Goal: Task Accomplishment & Management: Complete application form

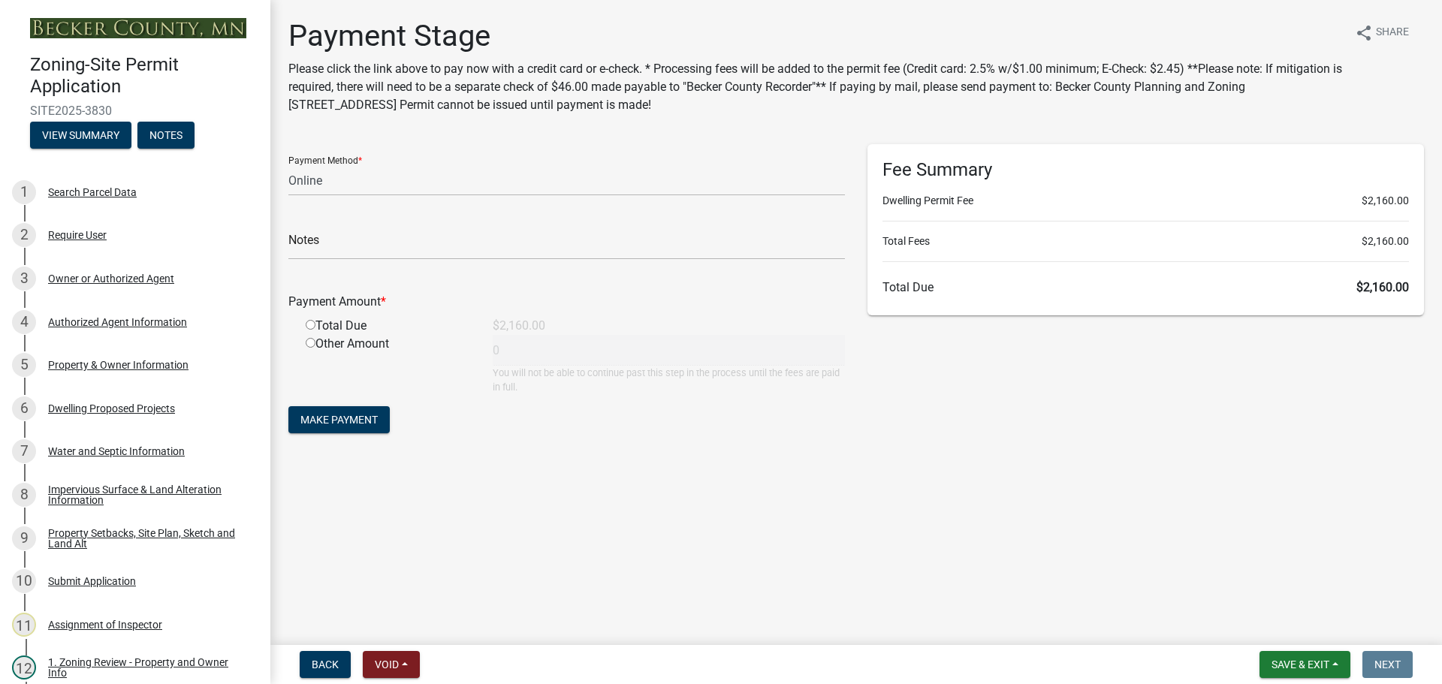
select select "3: 3"
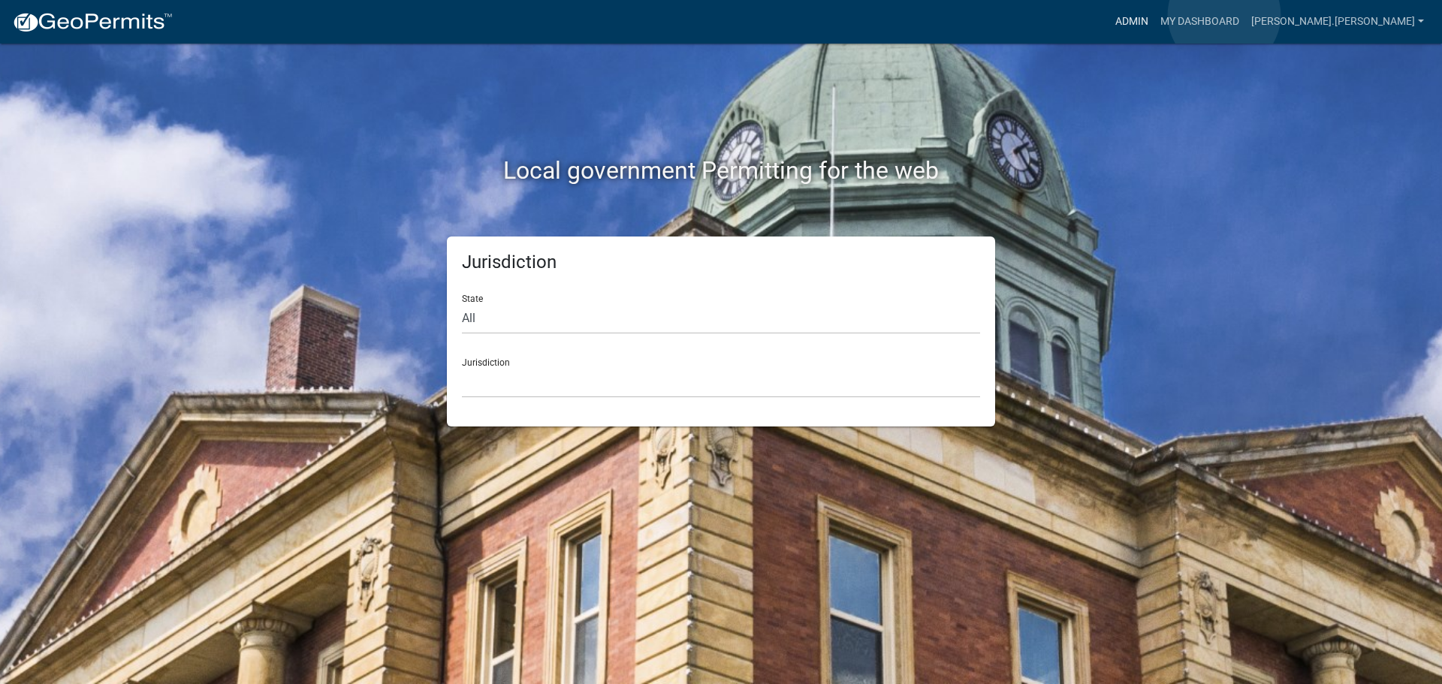
click at [1155, 15] on link "Admin" at bounding box center [1132, 22] width 45 height 29
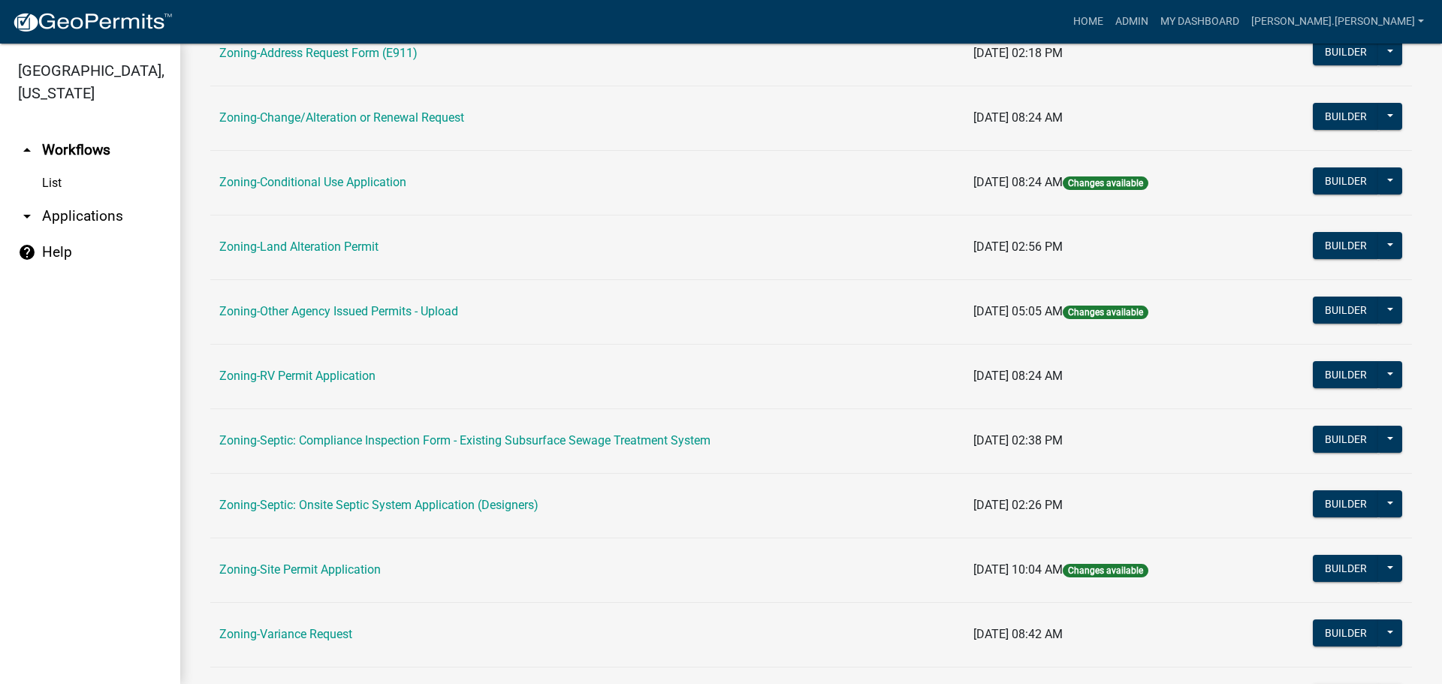
scroll to position [458, 0]
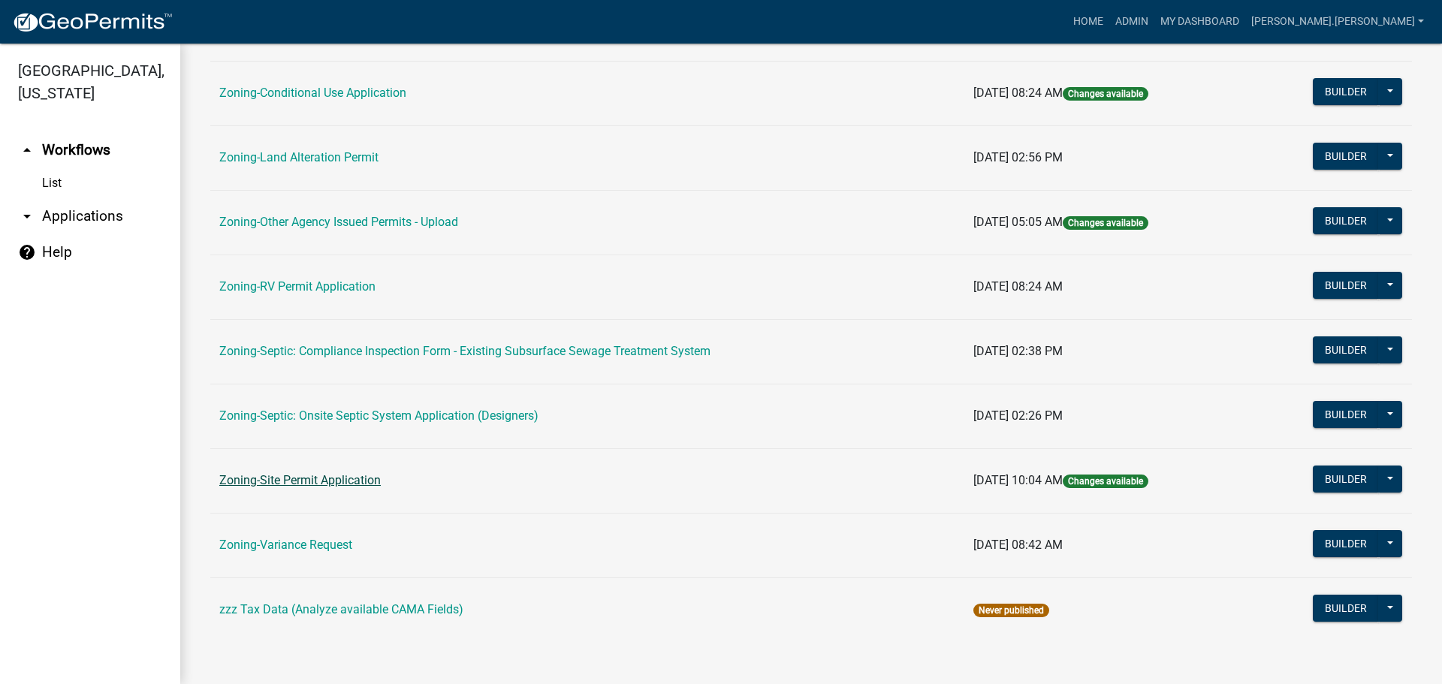
click at [347, 480] on link "Zoning-Site Permit Application" at bounding box center [300, 480] width 162 height 14
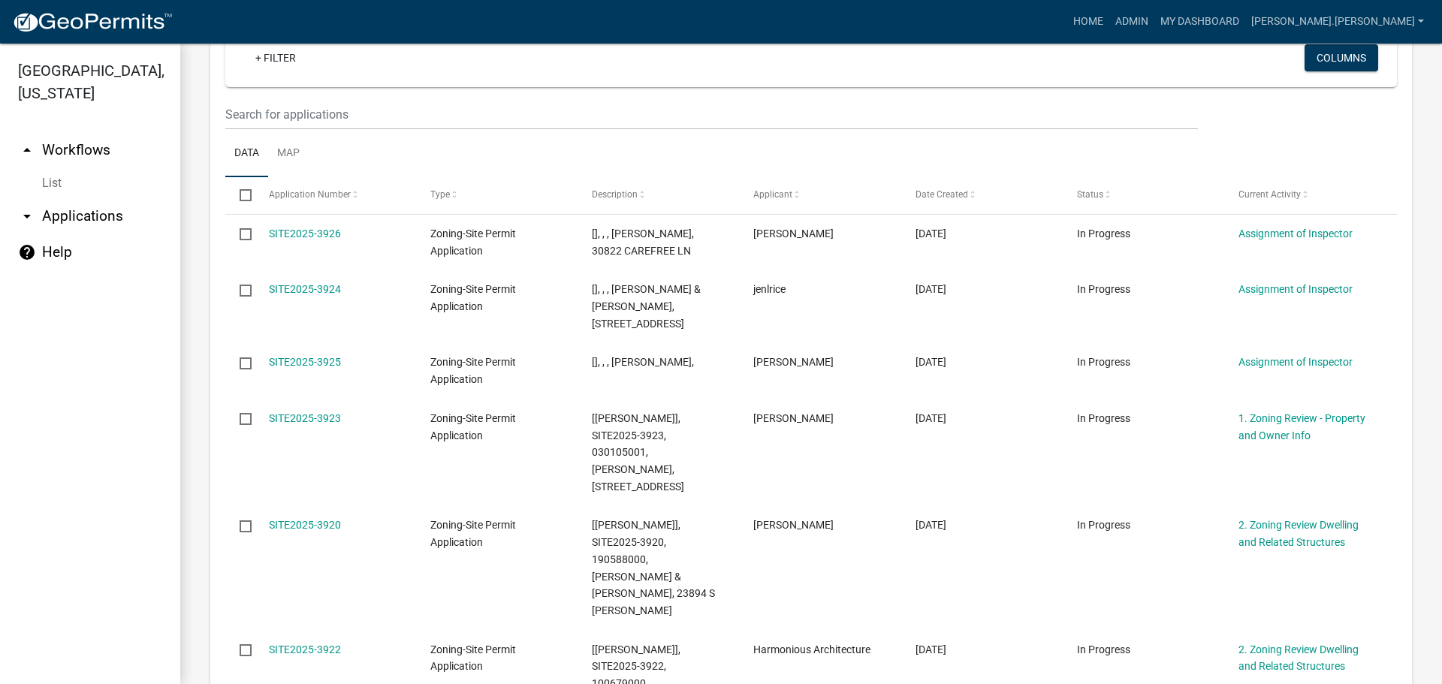
scroll to position [376, 0]
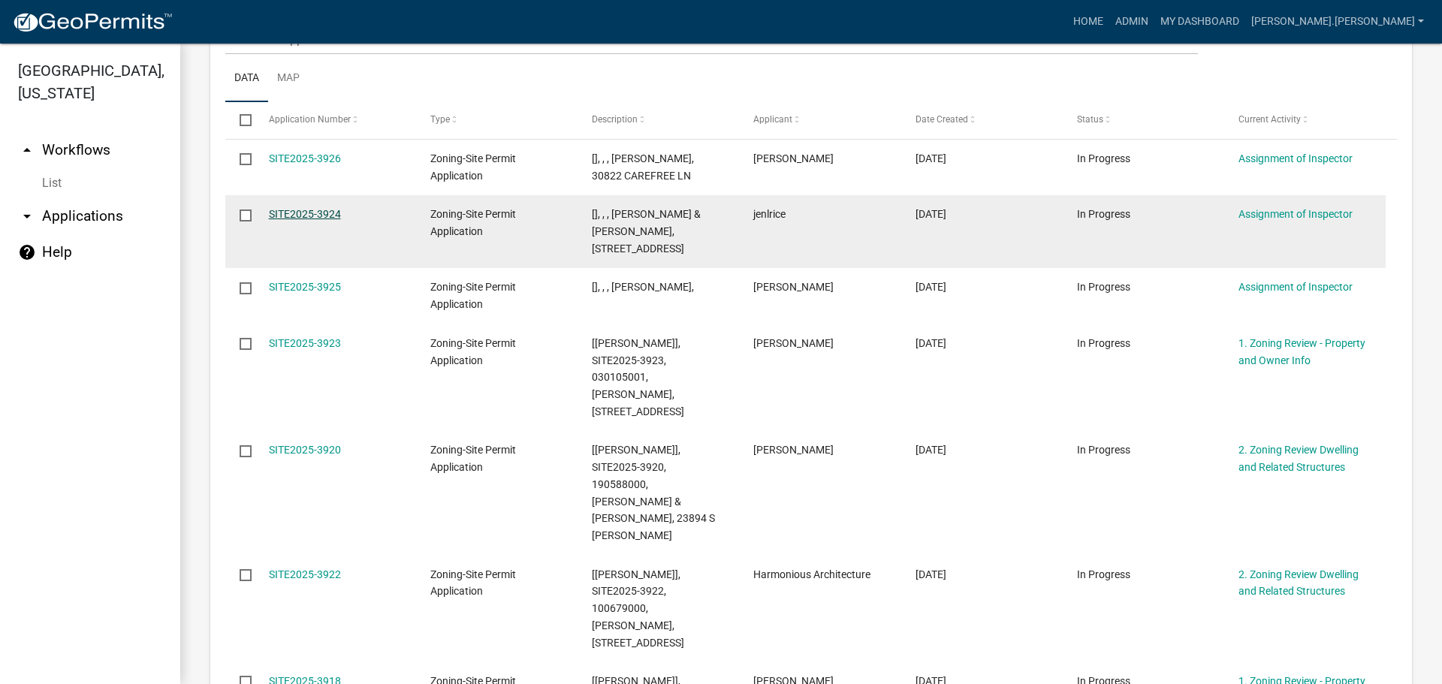
click at [307, 220] on link "SITE2025-3924" at bounding box center [305, 214] width 72 height 12
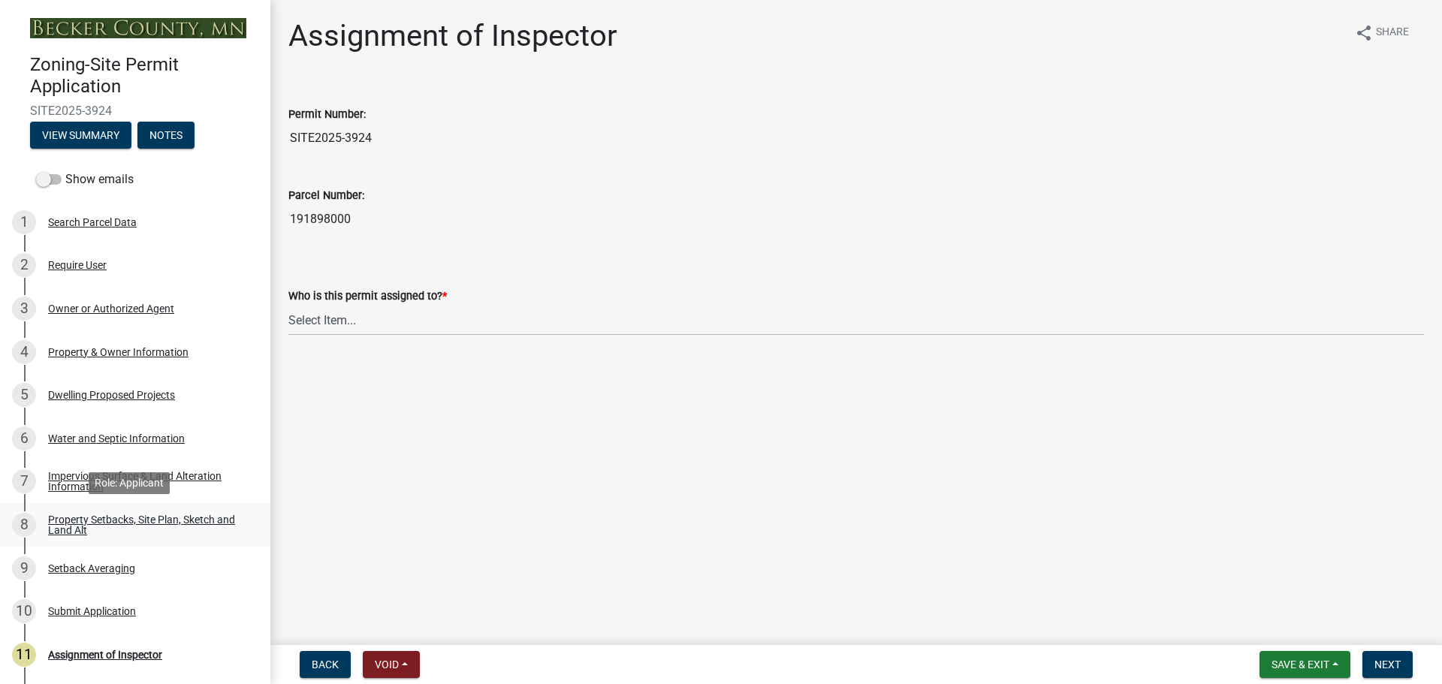
click at [120, 515] on div "Property Setbacks, Site Plan, Sketch and Land Alt" at bounding box center [147, 525] width 198 height 21
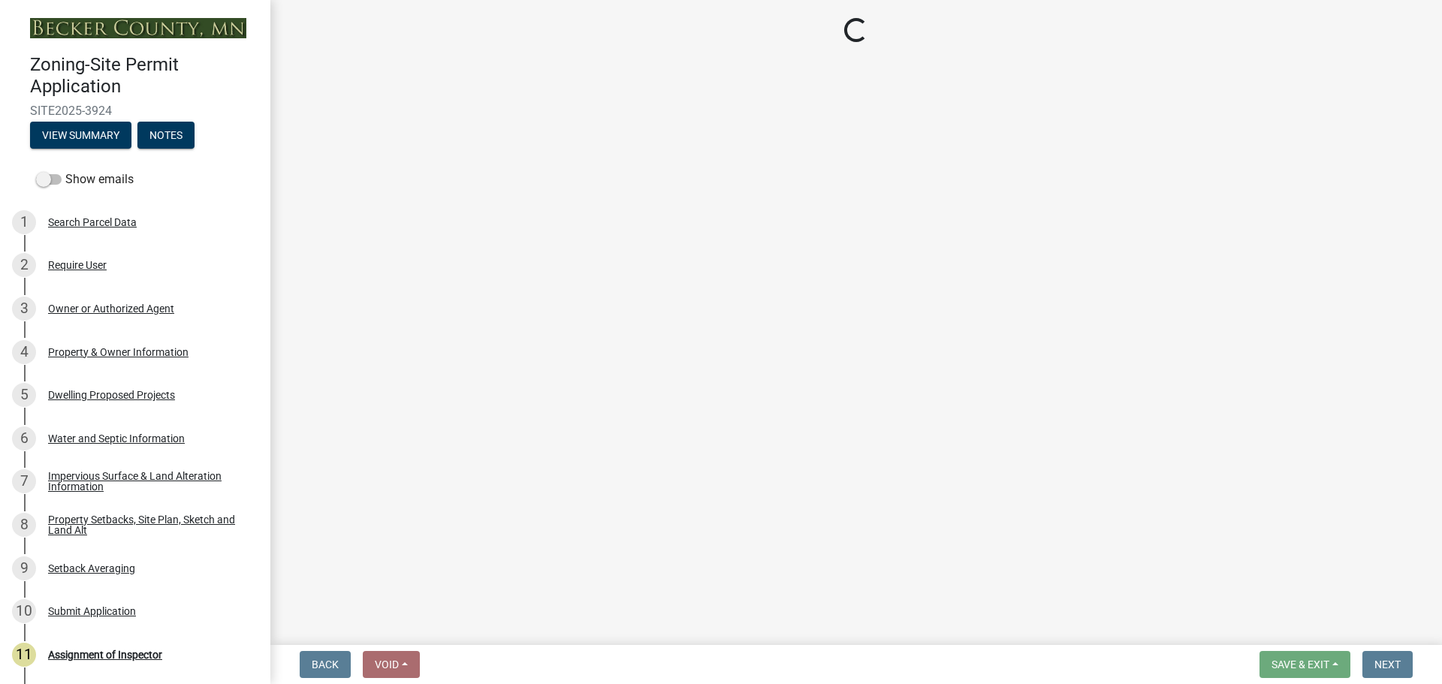
select select "7b13c63f-e699-4112-b373-98fbd28ec536"
select select "ad3f1f1c-7656-4cfc-b9d8-d6dc1c91b001"
select select "b56a4575-9846-47cf-8067-c59a4853da22"
select select "12f785fb-c378-4b18-841c-21c73dc99083"
select select "e8ab2dc3-aa3f-46f3-9b4a-37eb25ad84af"
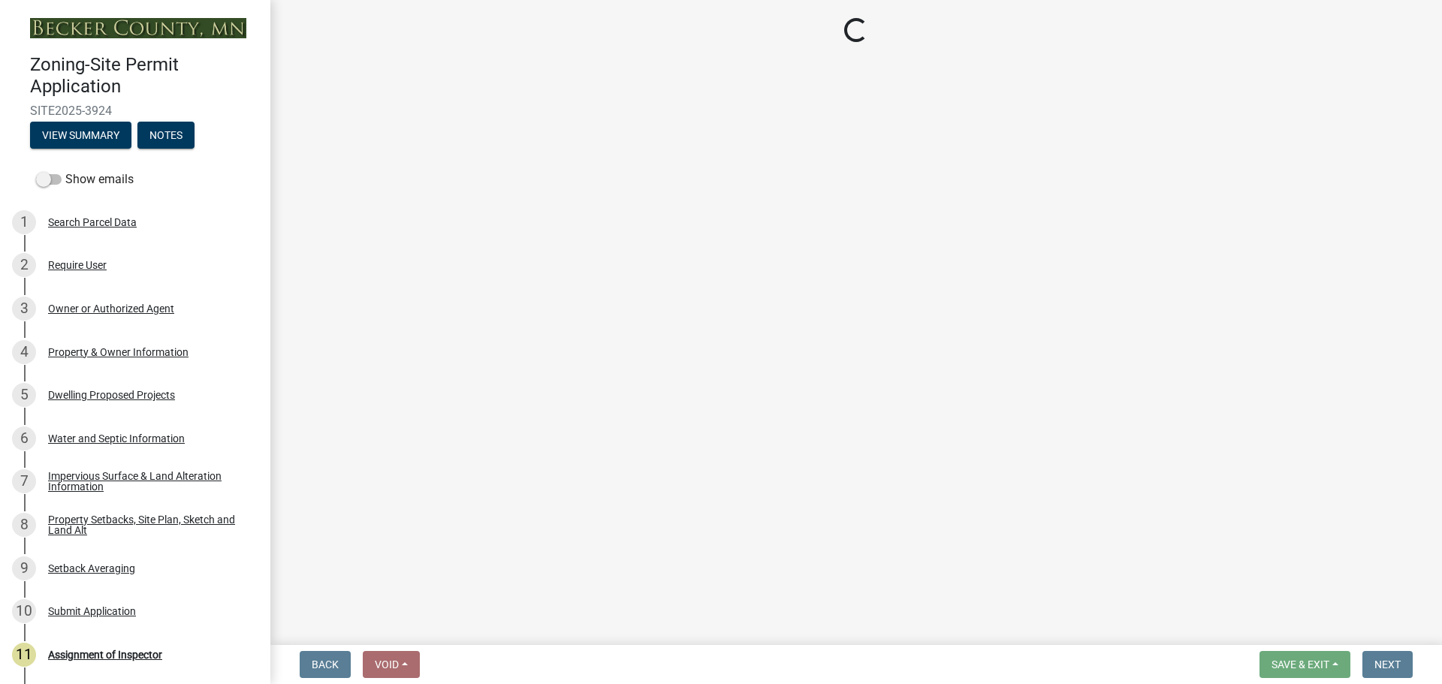
select select "27b2a8b4-abf6-463e-8c0c-7c5d2b4fe26f"
select select "b98836ba-4715-455d-97ab-be9a9df498a8"
select select "d61e3758-d187-40af-a435-5e09c3f3d509"
select select "c8b8ea71-7088-4e87-a493-7bc88cc2835b"
select select "133211ff-91ce-4a0a-9235-b48a7e2069a0"
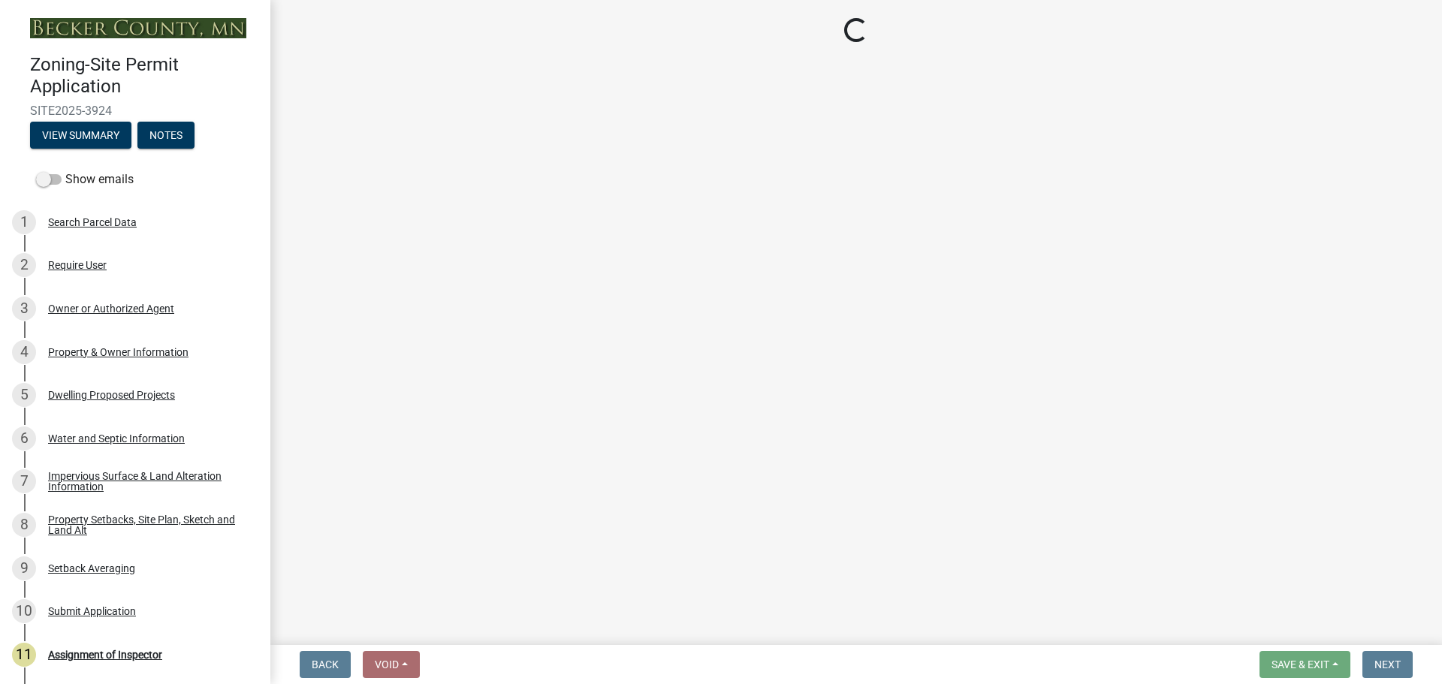
select select "f51aecae-0421-4f67-bd2d-0cff8a85c7cd"
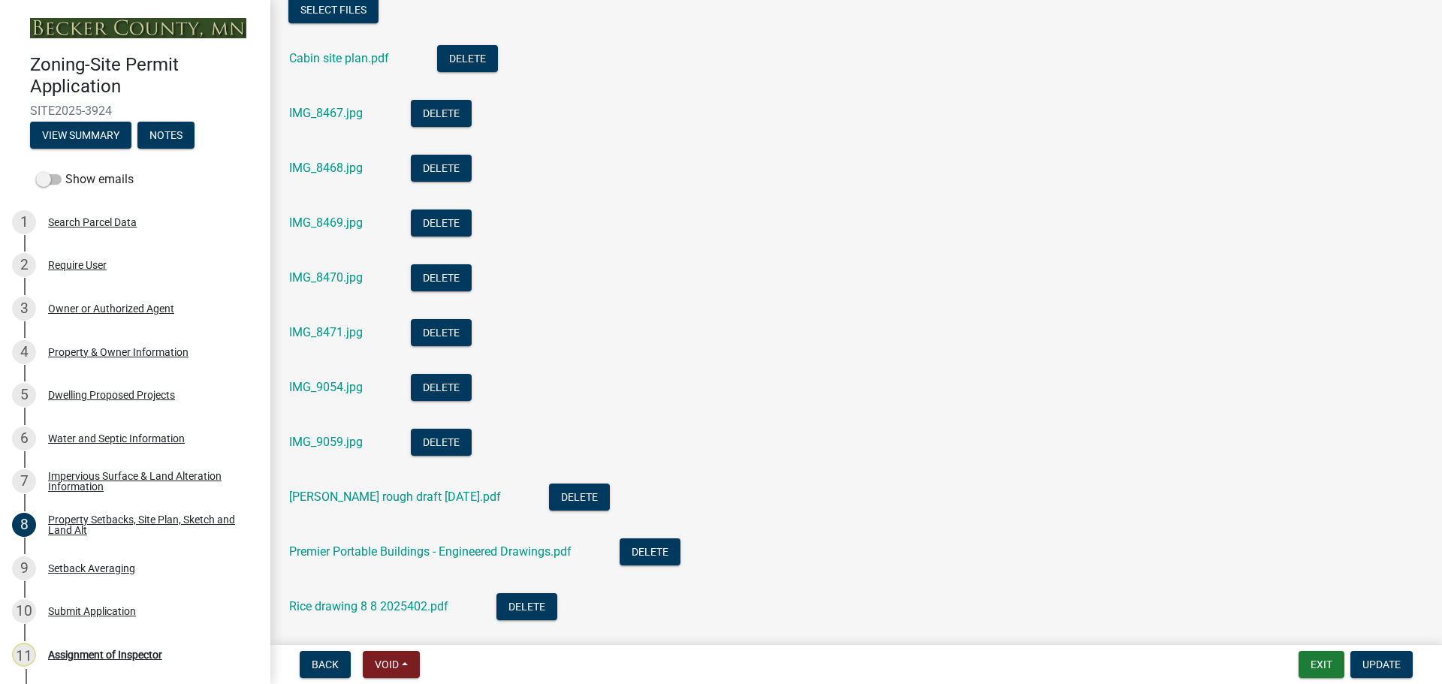
scroll to position [376, 0]
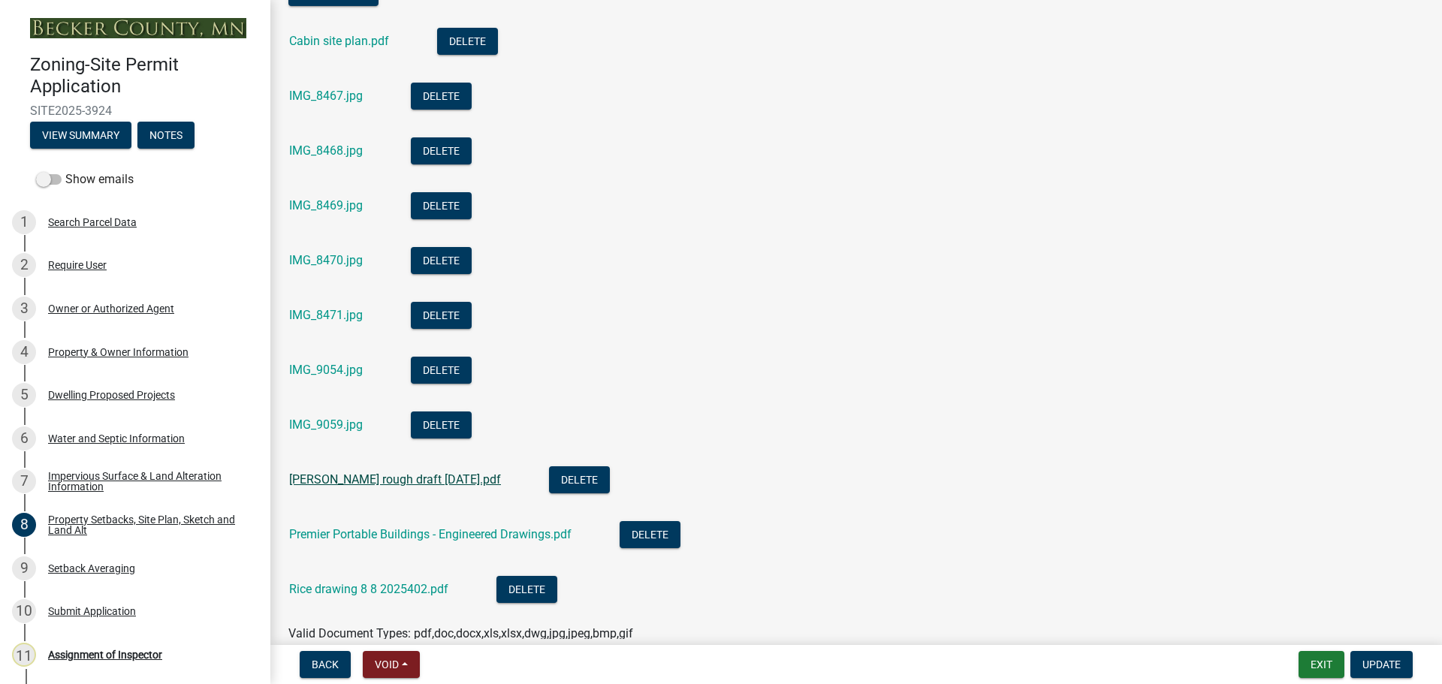
click at [381, 480] on link "[PERSON_NAME] rough draft [DATE].pdf" at bounding box center [395, 480] width 212 height 14
click at [359, 589] on link "Rice drawing 8 8 2025402.pdf" at bounding box center [368, 589] width 159 height 14
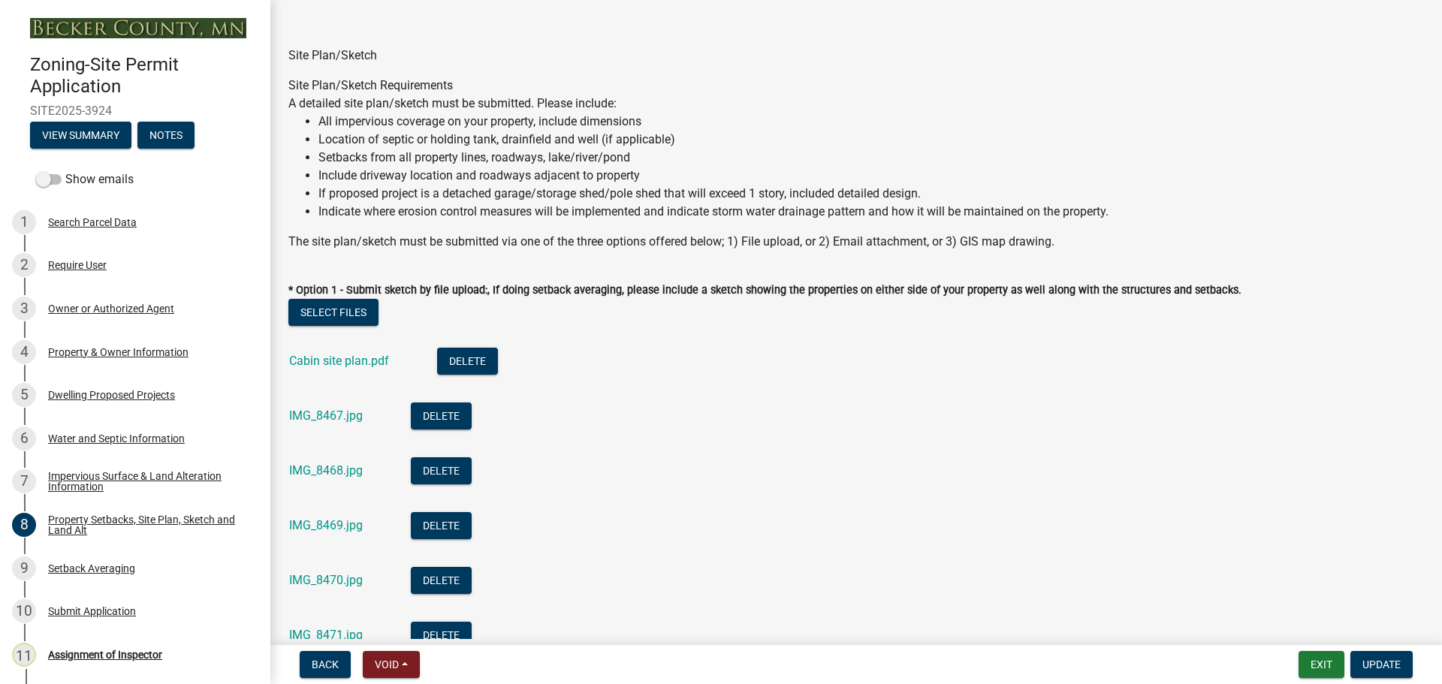
scroll to position [0, 0]
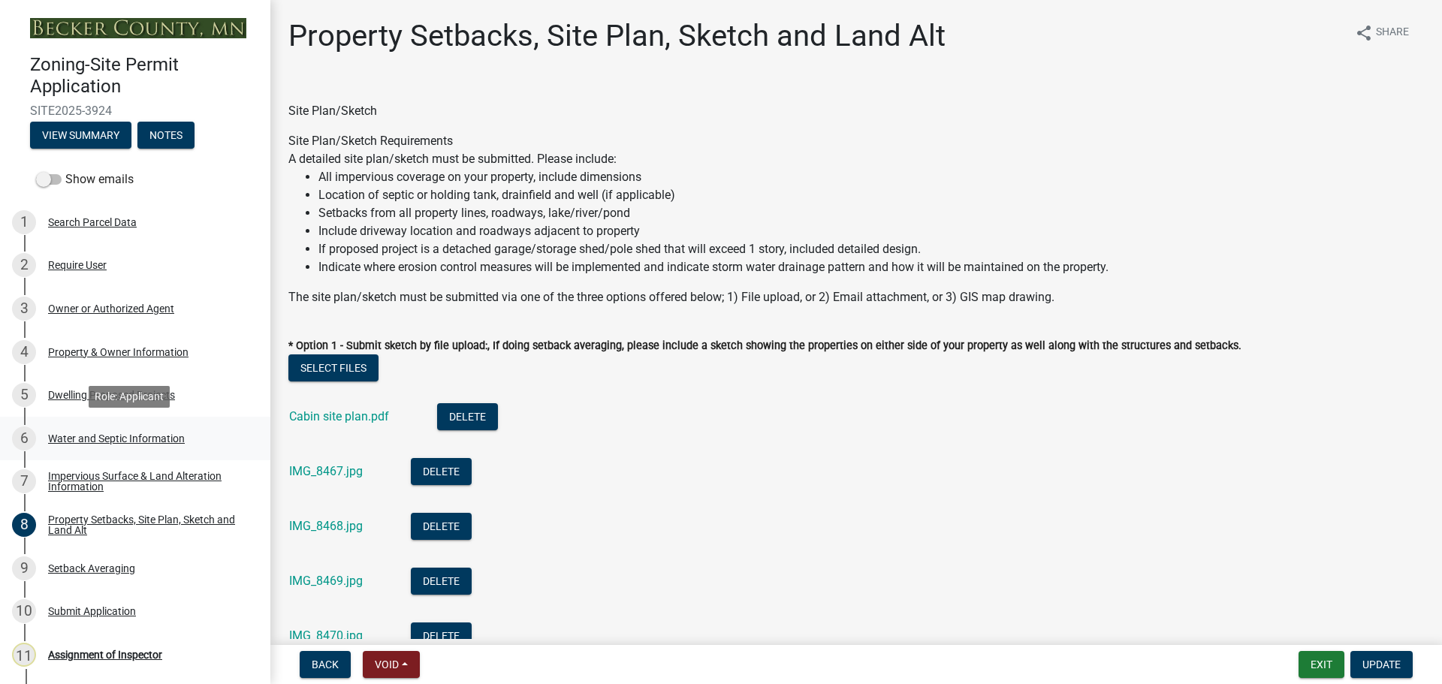
click at [144, 439] on div "Water and Septic Information" at bounding box center [116, 438] width 137 height 11
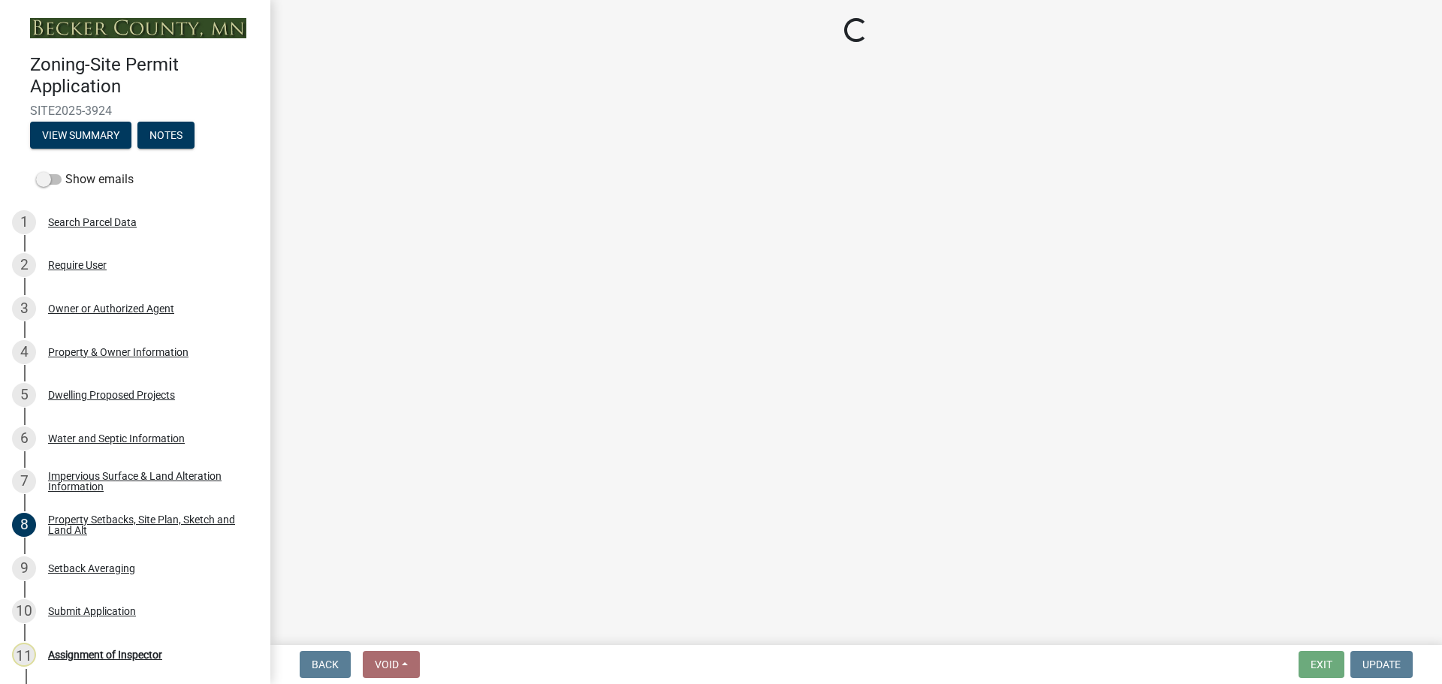
select select "295c6ba3-00c2-4229-aea3-8b4be6316de8"
select select "4828487e-2007-429b-991d-671fae0459c9"
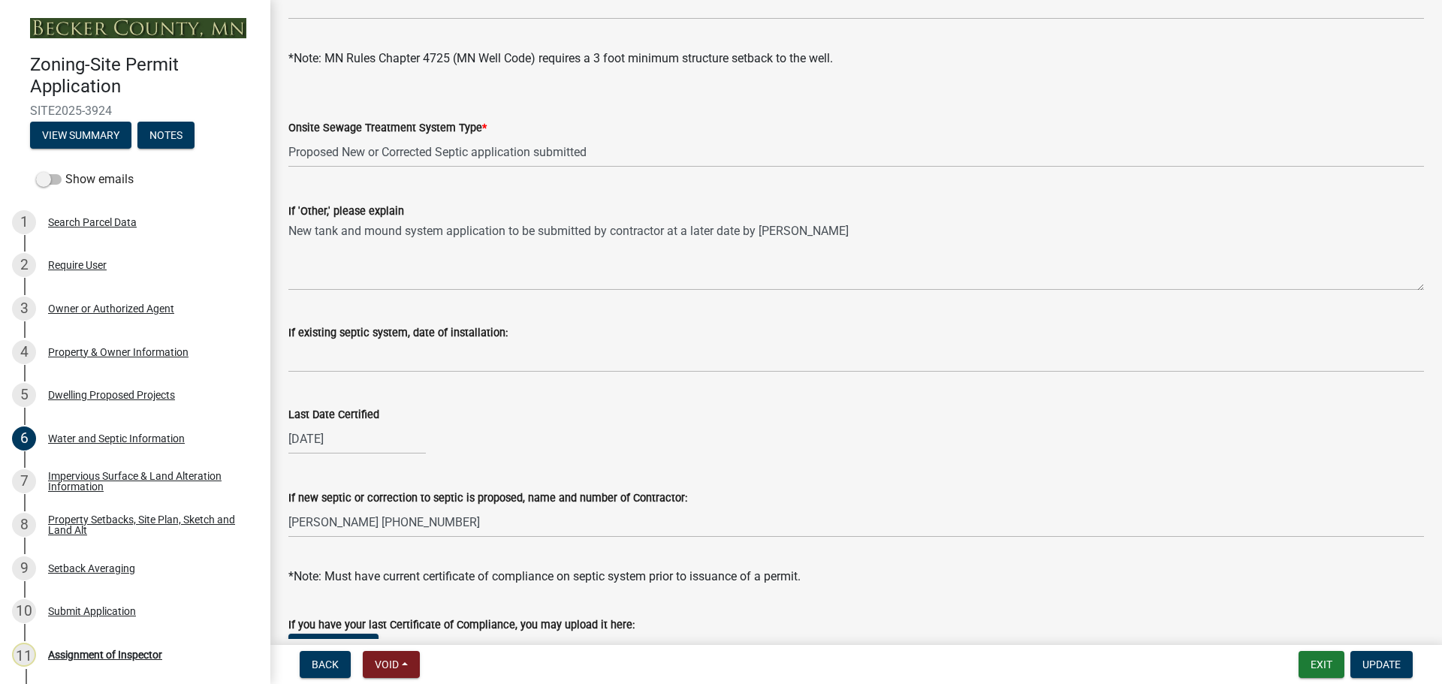
scroll to position [436, 0]
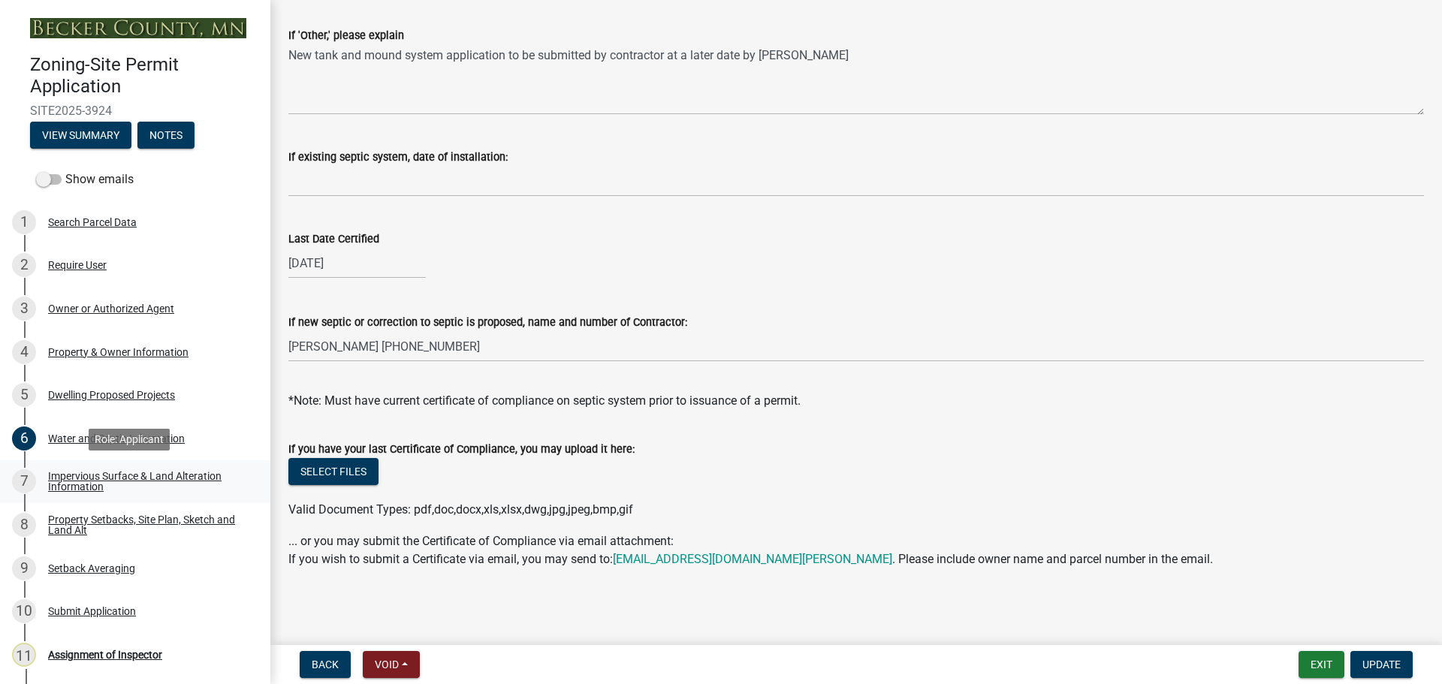
click at [150, 473] on div "Impervious Surface & Land Alteration Information" at bounding box center [147, 481] width 198 height 21
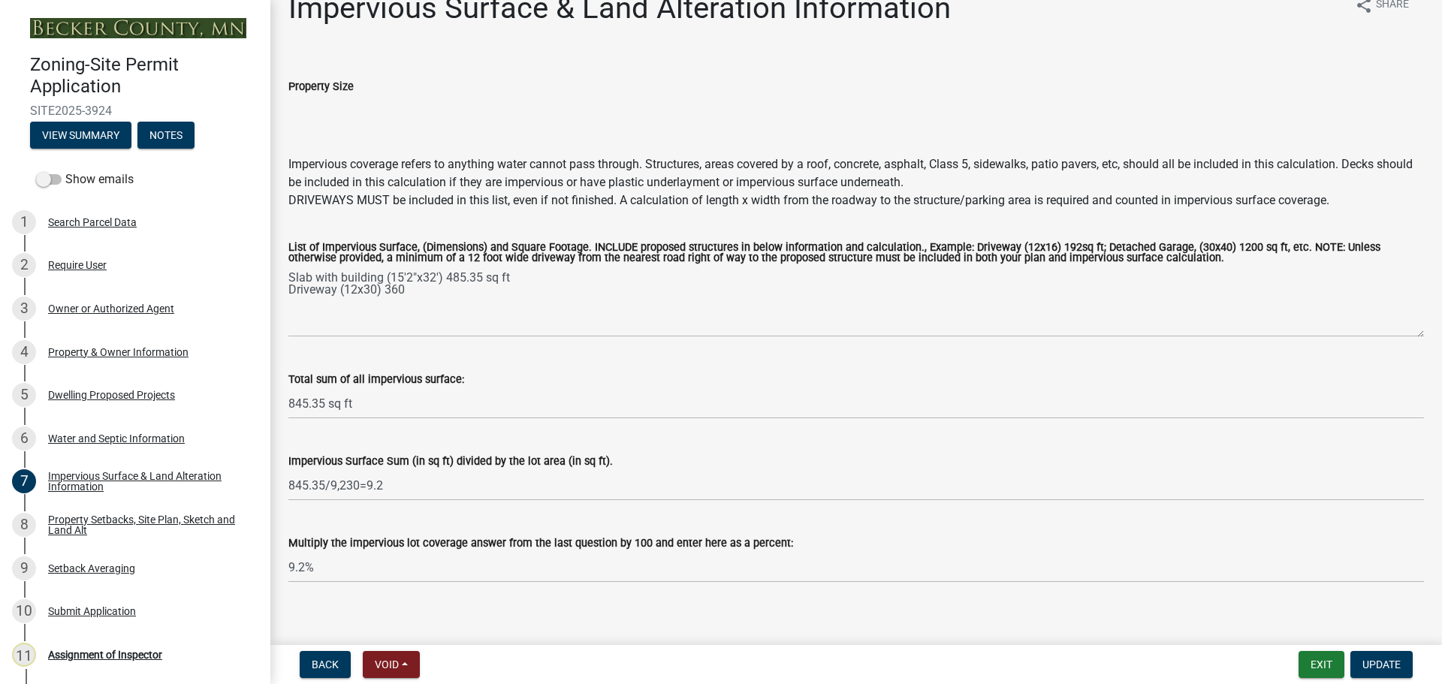
scroll to position [43, 0]
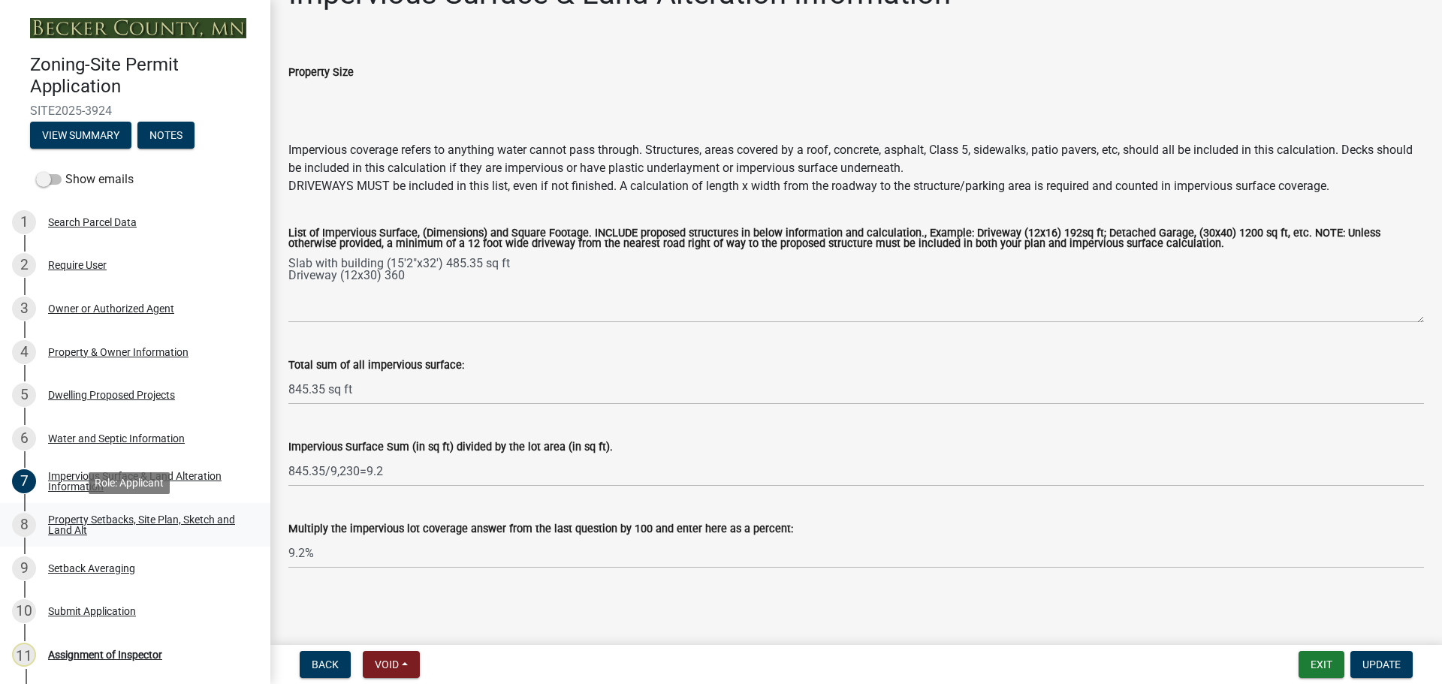
click at [125, 523] on div "Property Setbacks, Site Plan, Sketch and Land Alt" at bounding box center [147, 525] width 198 height 21
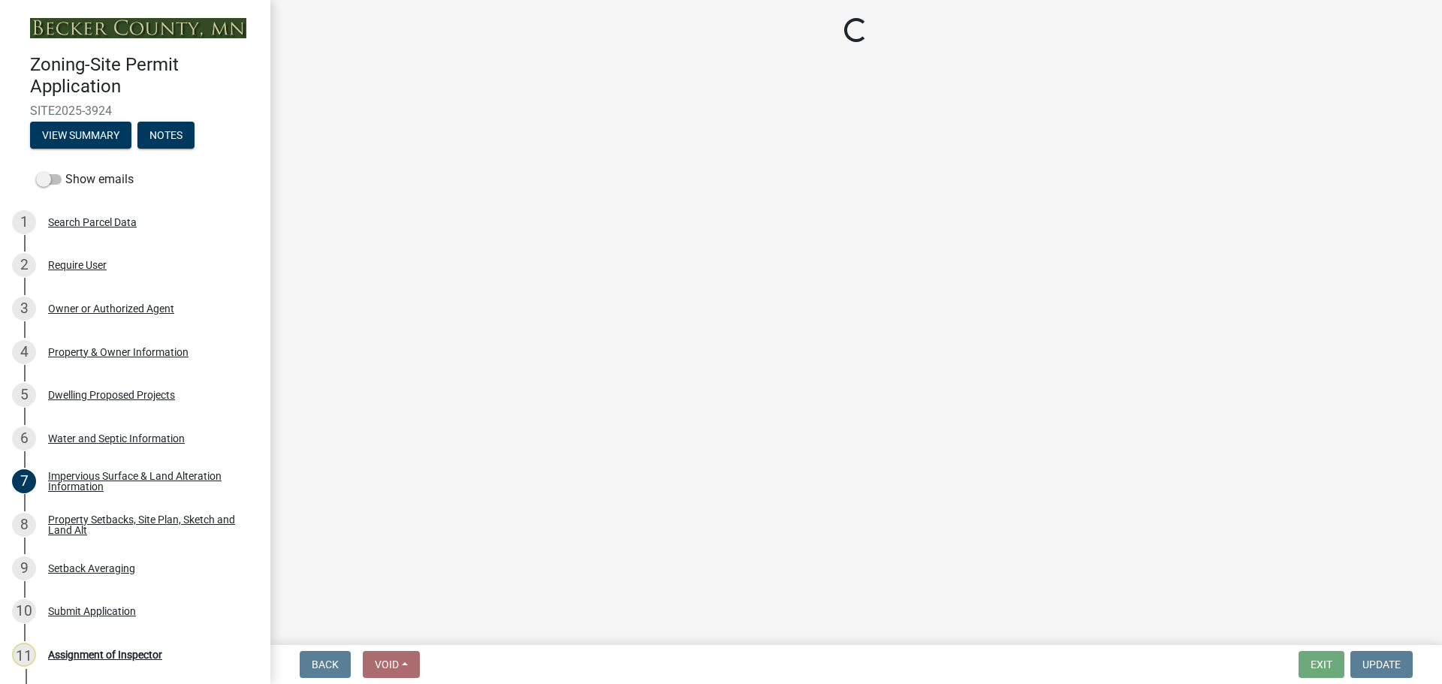
select select "7b13c63f-e699-4112-b373-98fbd28ec536"
select select "ad3f1f1c-7656-4cfc-b9d8-d6dc1c91b001"
select select "b56a4575-9846-47cf-8067-c59a4853da22"
select select "12f785fb-c378-4b18-841c-21c73dc99083"
select select "e8ab2dc3-aa3f-46f3-9b4a-37eb25ad84af"
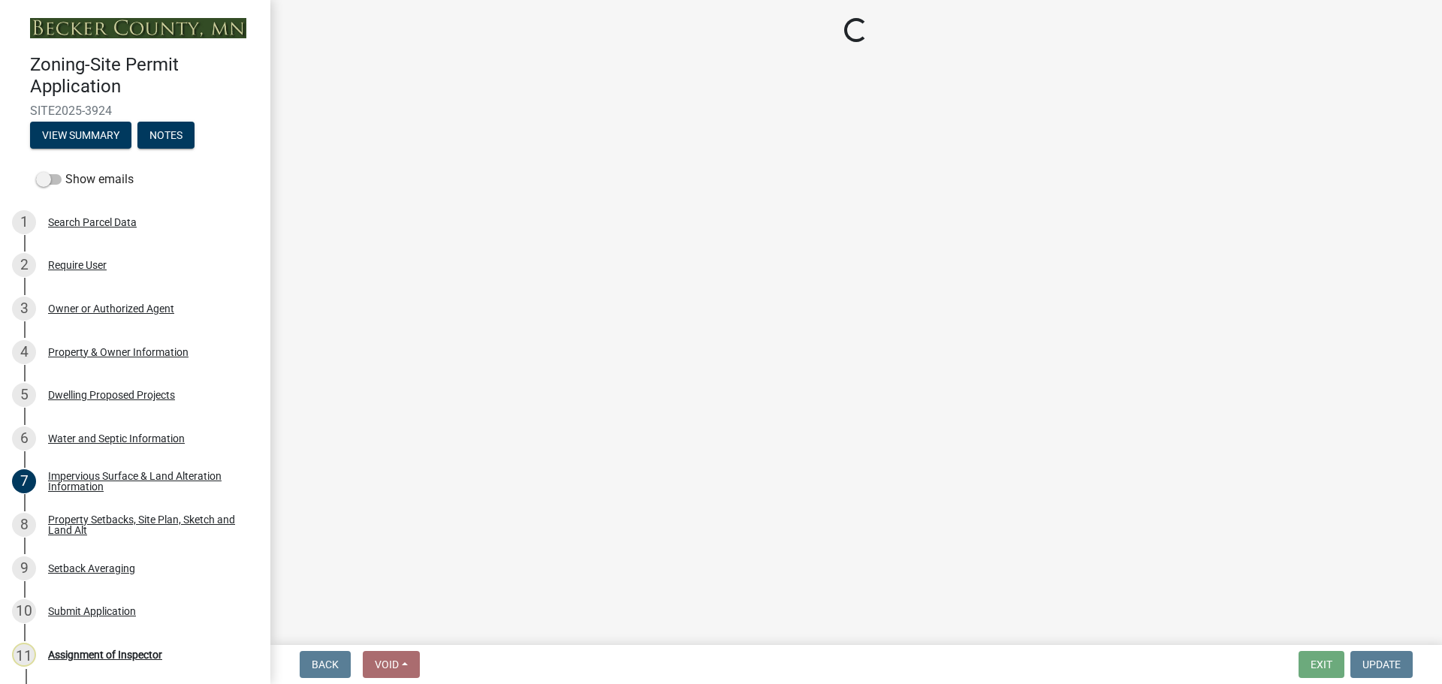
select select "27b2a8b4-abf6-463e-8c0c-7c5d2b4fe26f"
select select "b98836ba-4715-455d-97ab-be9a9df498a8"
select select "d61e3758-d187-40af-a435-5e09c3f3d509"
select select "c8b8ea71-7088-4e87-a493-7bc88cc2835b"
select select "133211ff-91ce-4a0a-9235-b48a7e2069a0"
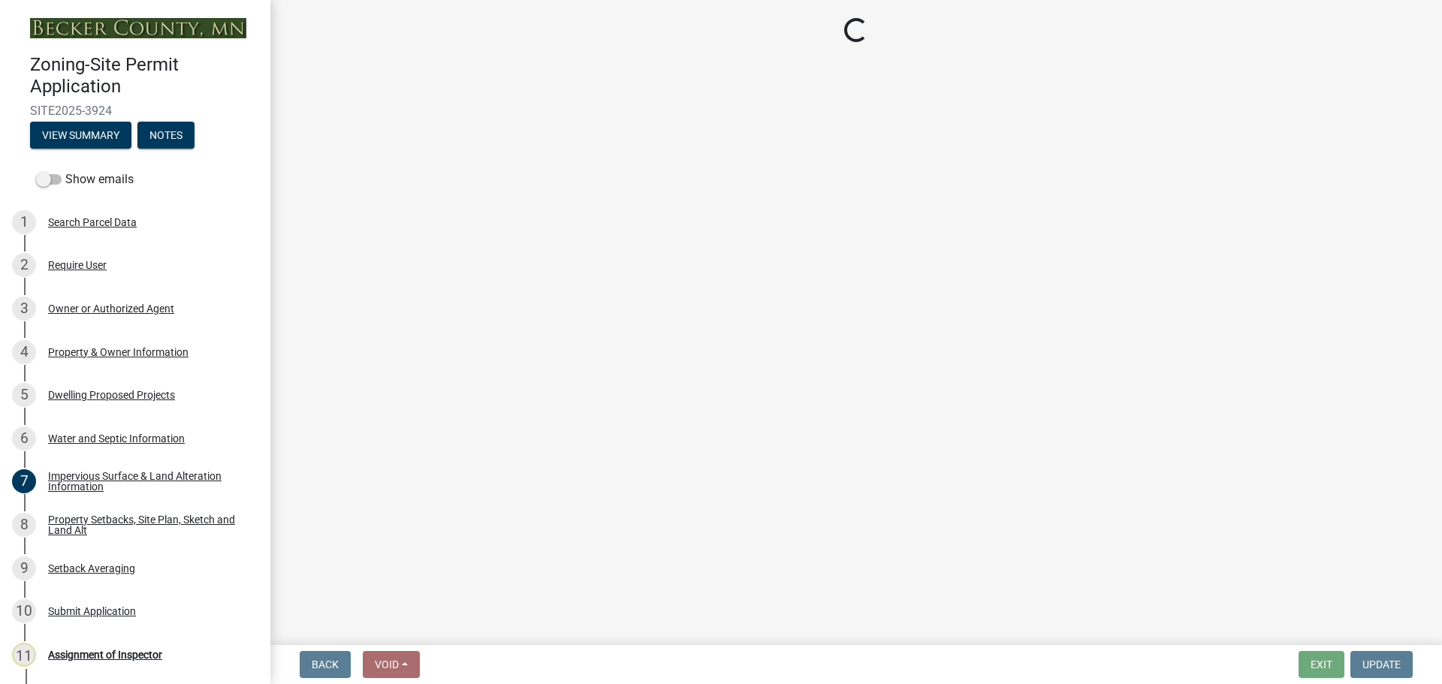
select select "f51aecae-0421-4f67-bd2d-0cff8a85c7cd"
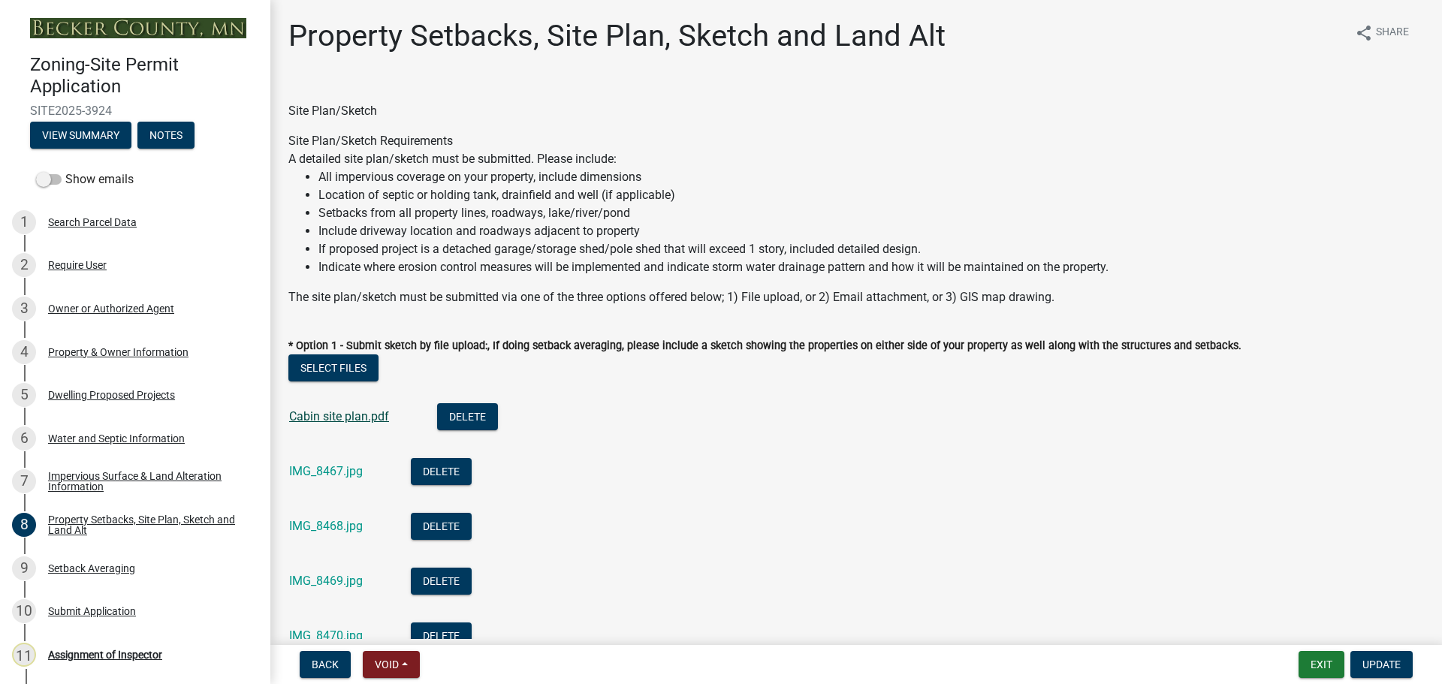
click at [328, 418] on link "Cabin site plan.pdf" at bounding box center [339, 416] width 100 height 14
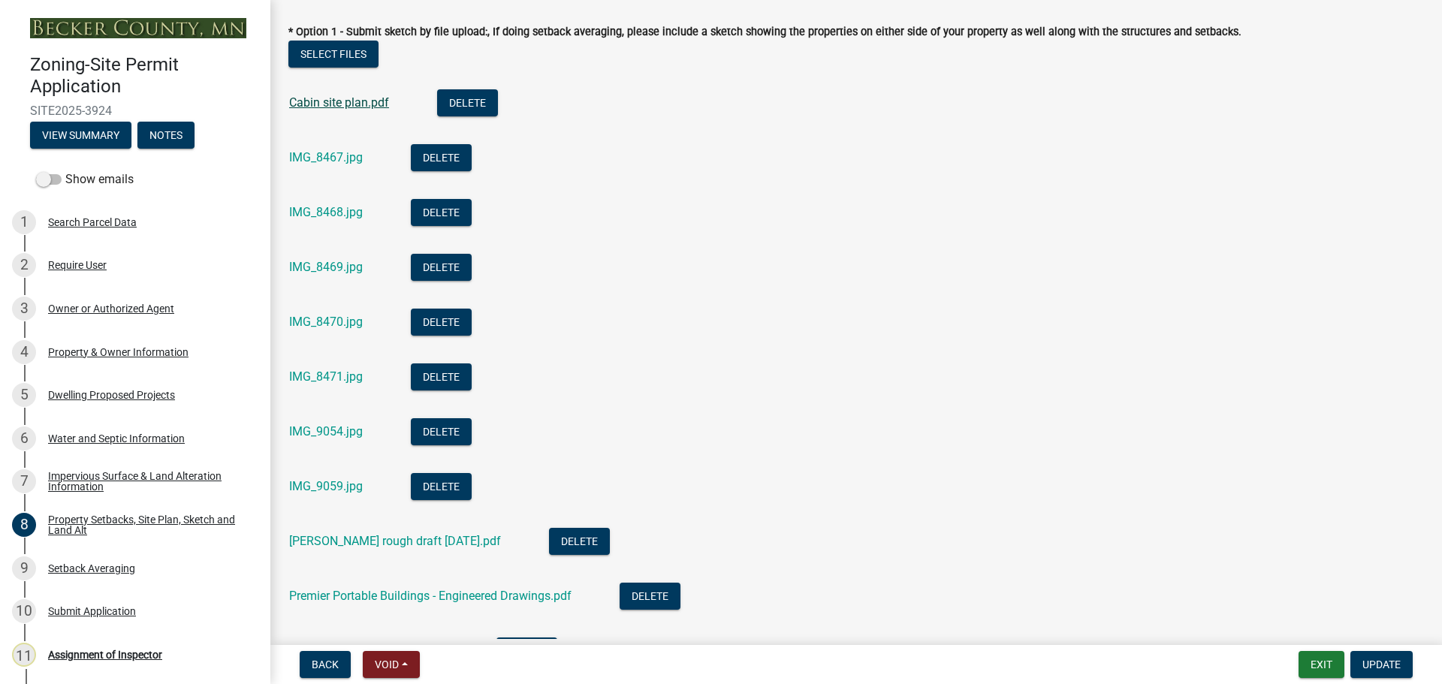
scroll to position [225, 0]
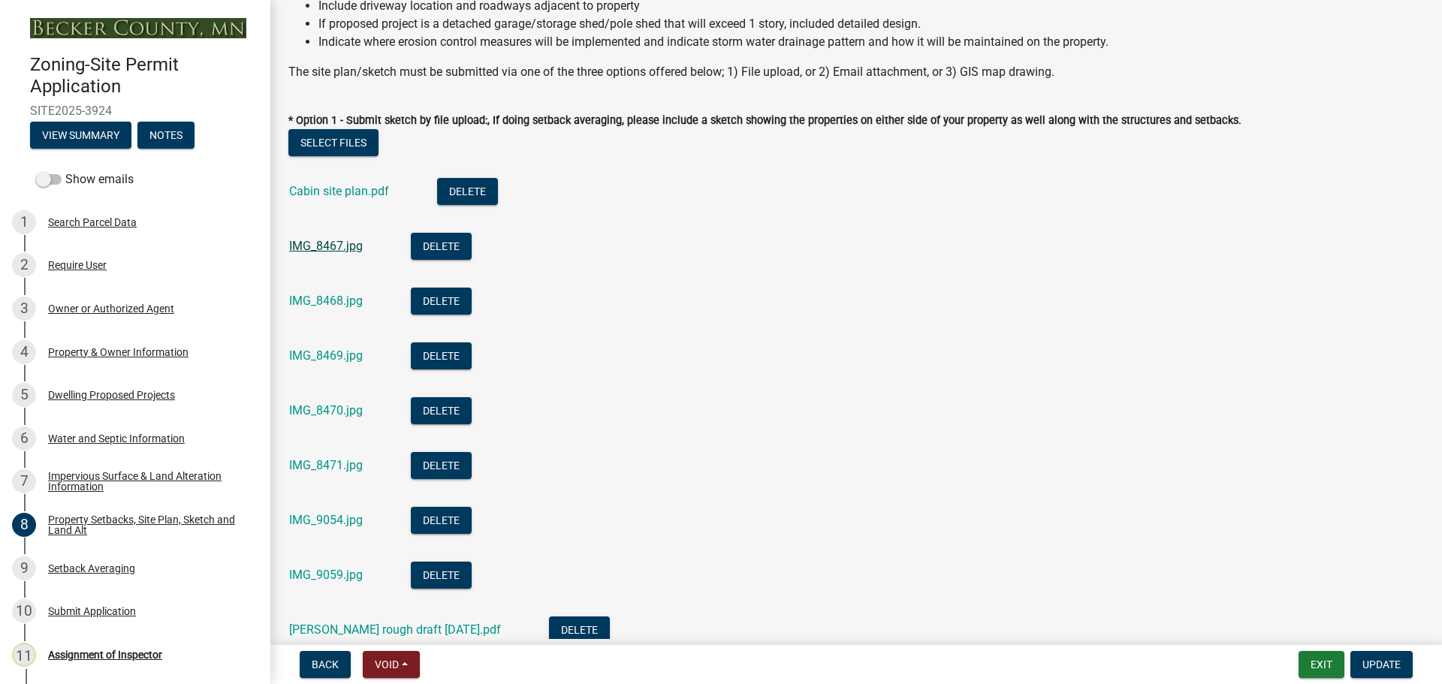
click at [342, 240] on link "IMG_8467.jpg" at bounding box center [326, 246] width 74 height 14
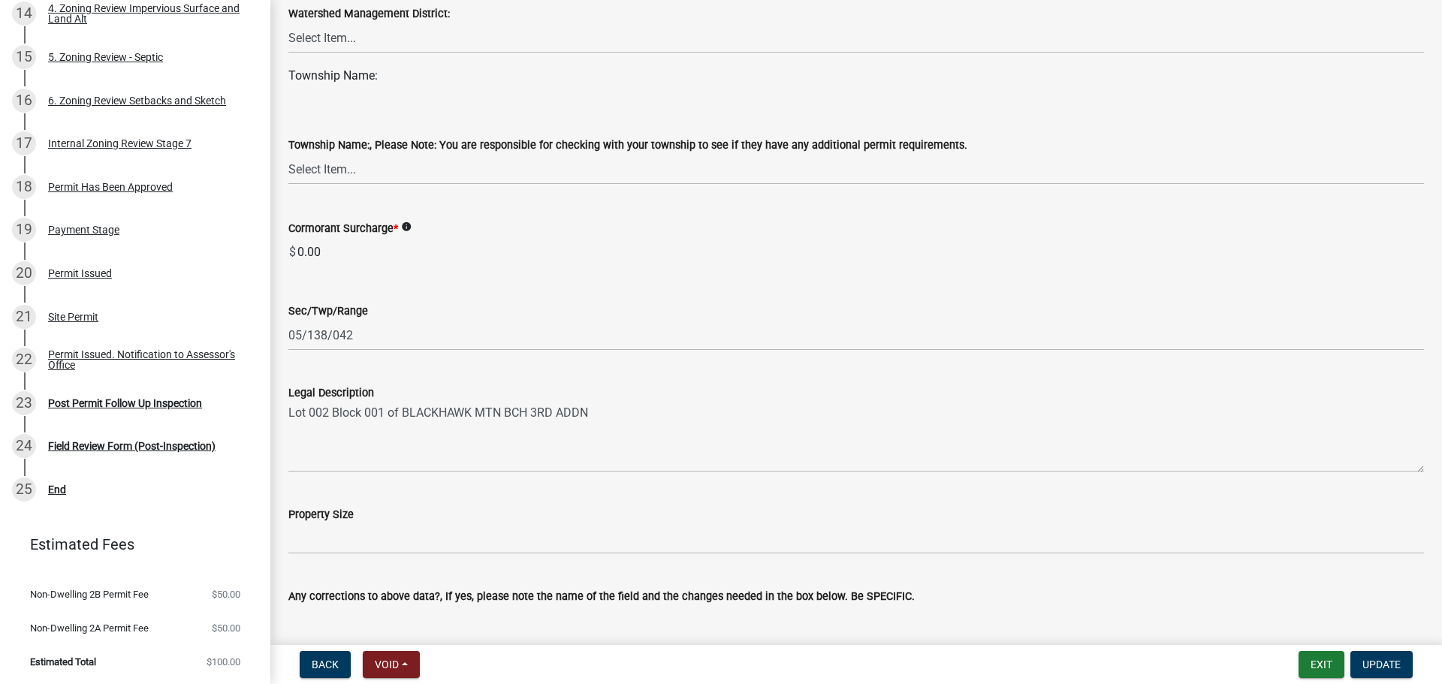
scroll to position [809, 0]
